Goal: Find specific page/section: Find specific page/section

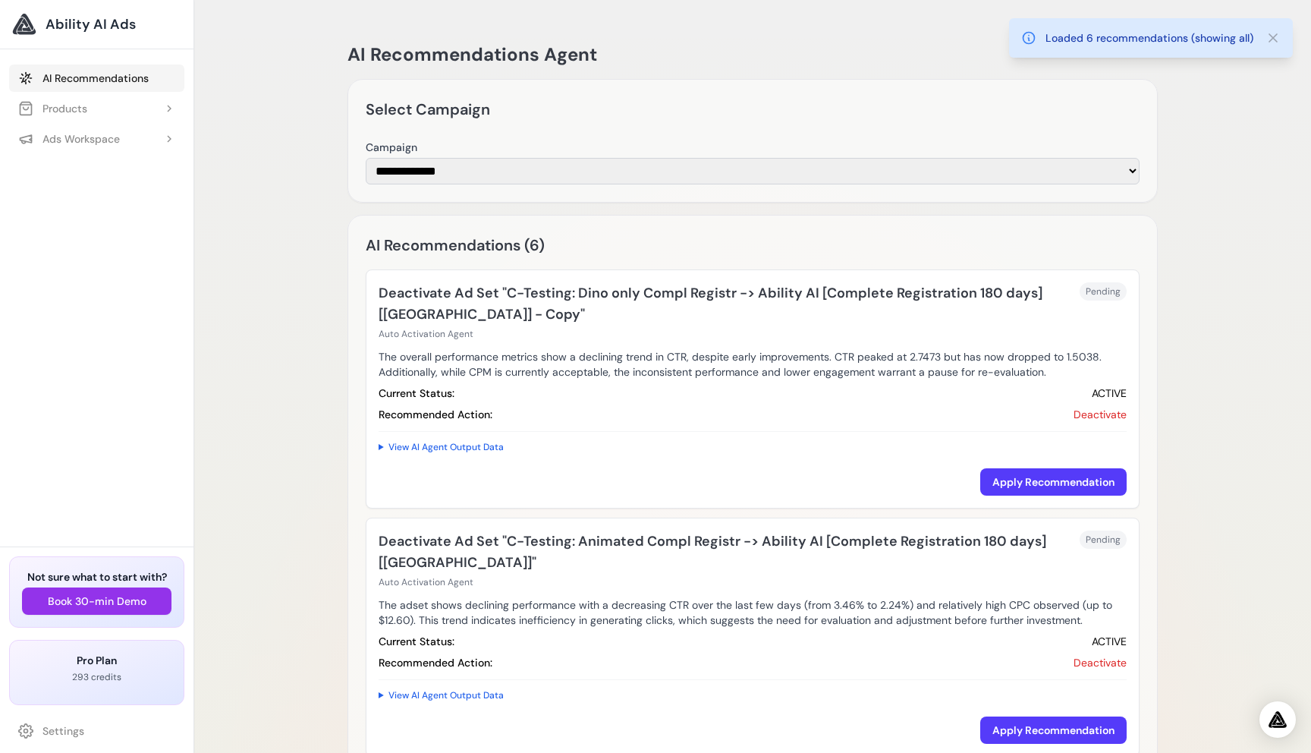
click at [83, 74] on link "AI Recommendations" at bounding box center [96, 77] width 175 height 27
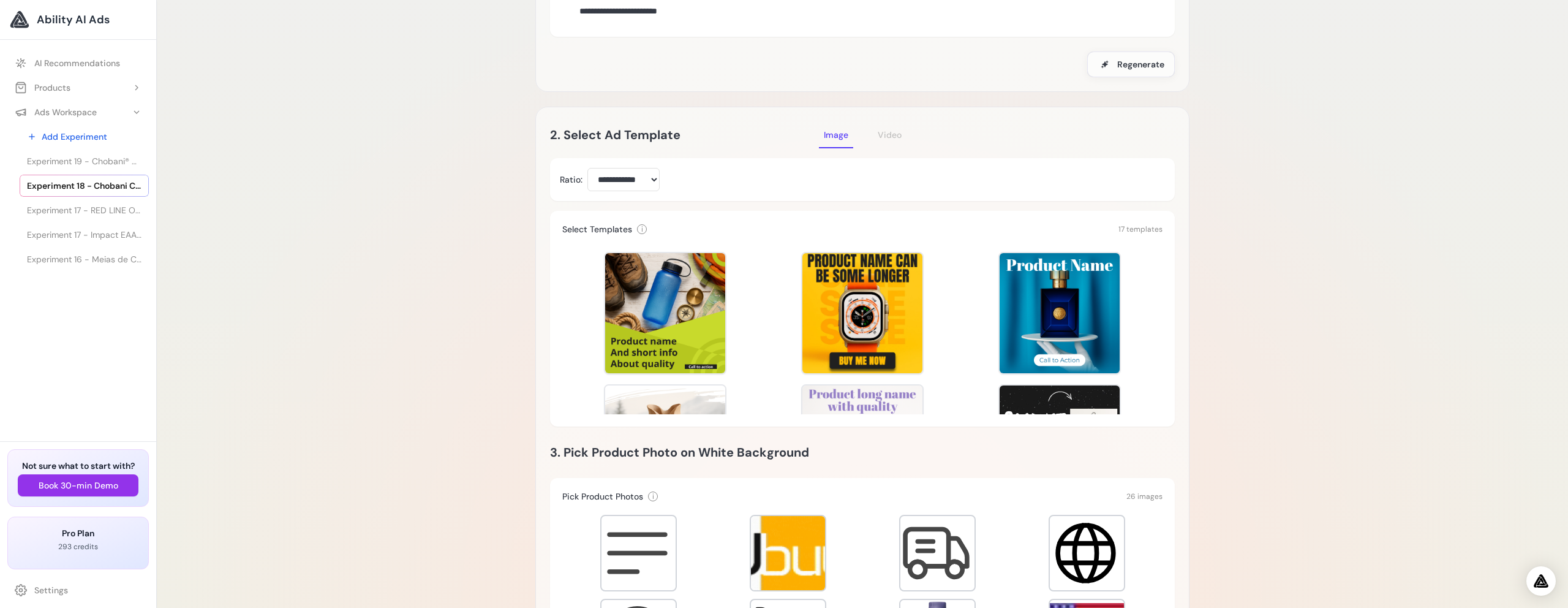
scroll to position [631, 0]
